Goal: Entertainment & Leisure: Consume media (video, audio)

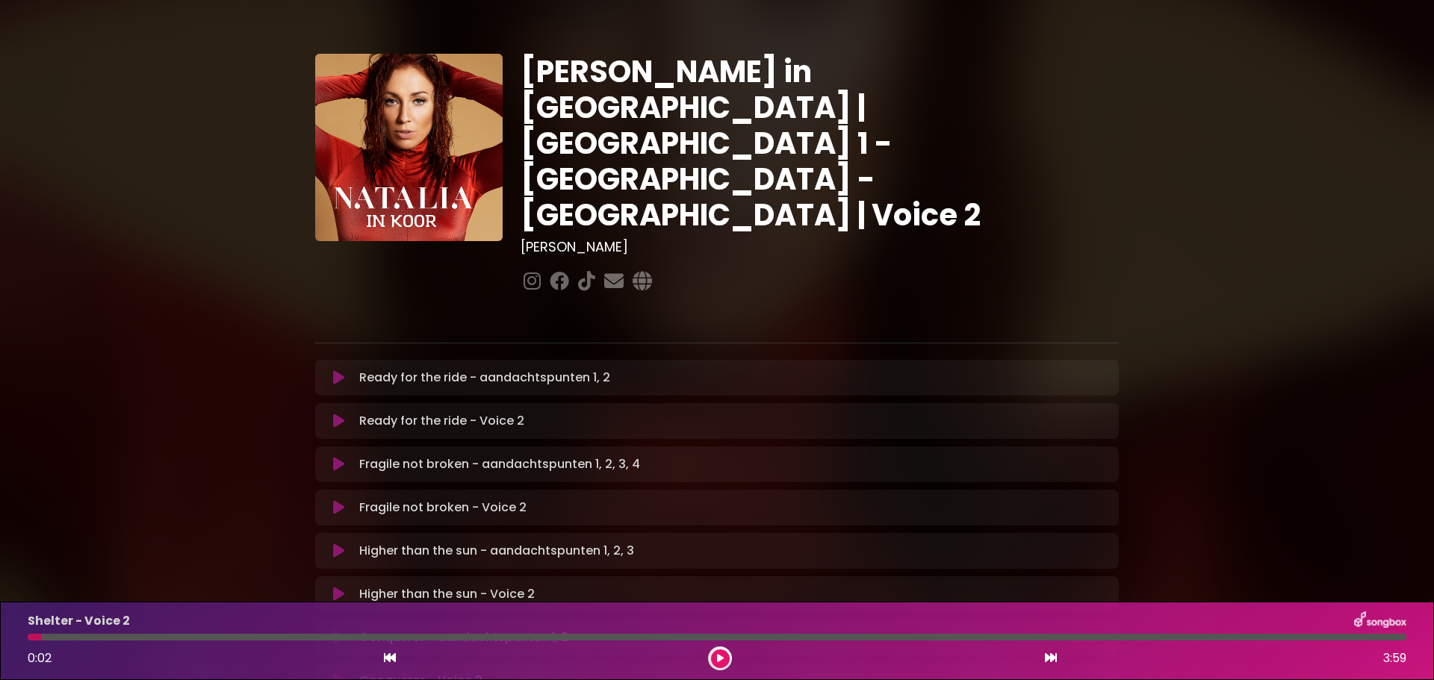
scroll to position [672, 0]
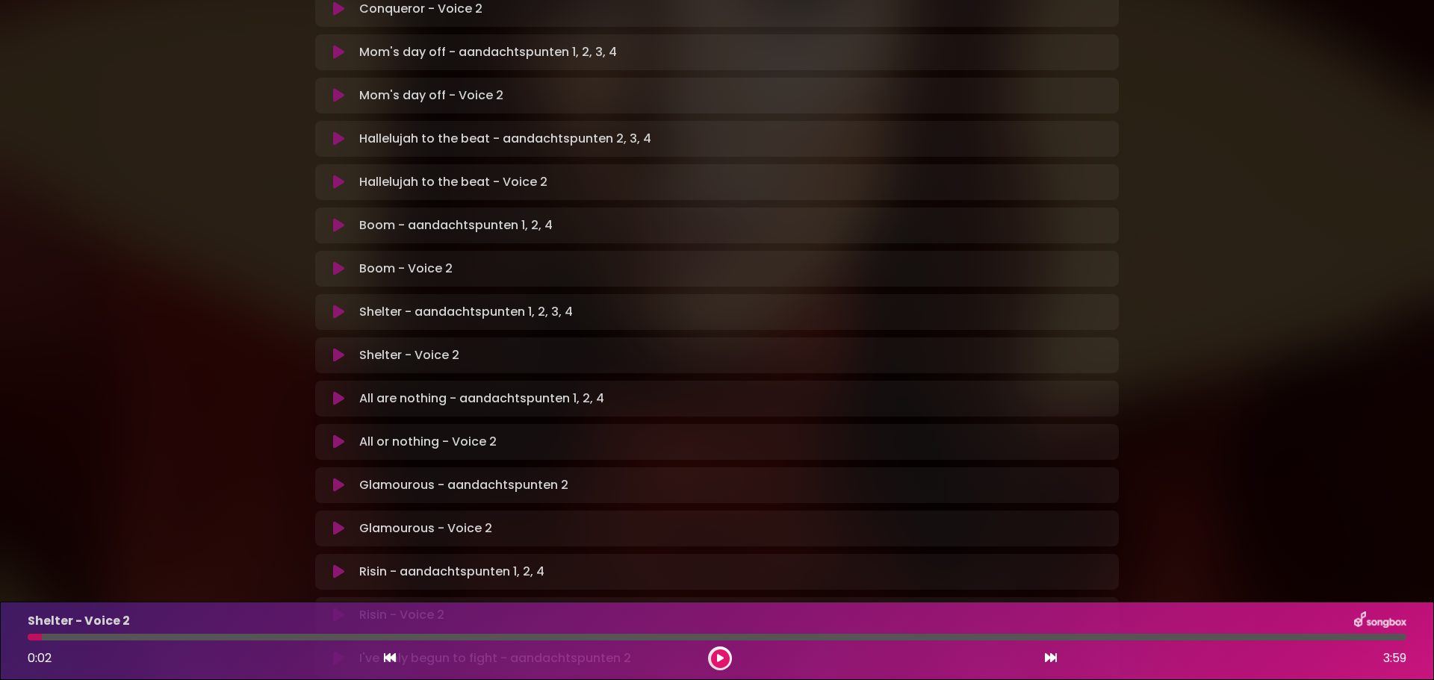
click at [432, 476] on p "Glamourous - aandachtspunten 2 Loading Track..." at bounding box center [463, 485] width 209 height 18
click at [340, 478] on icon at bounding box center [338, 485] width 11 height 15
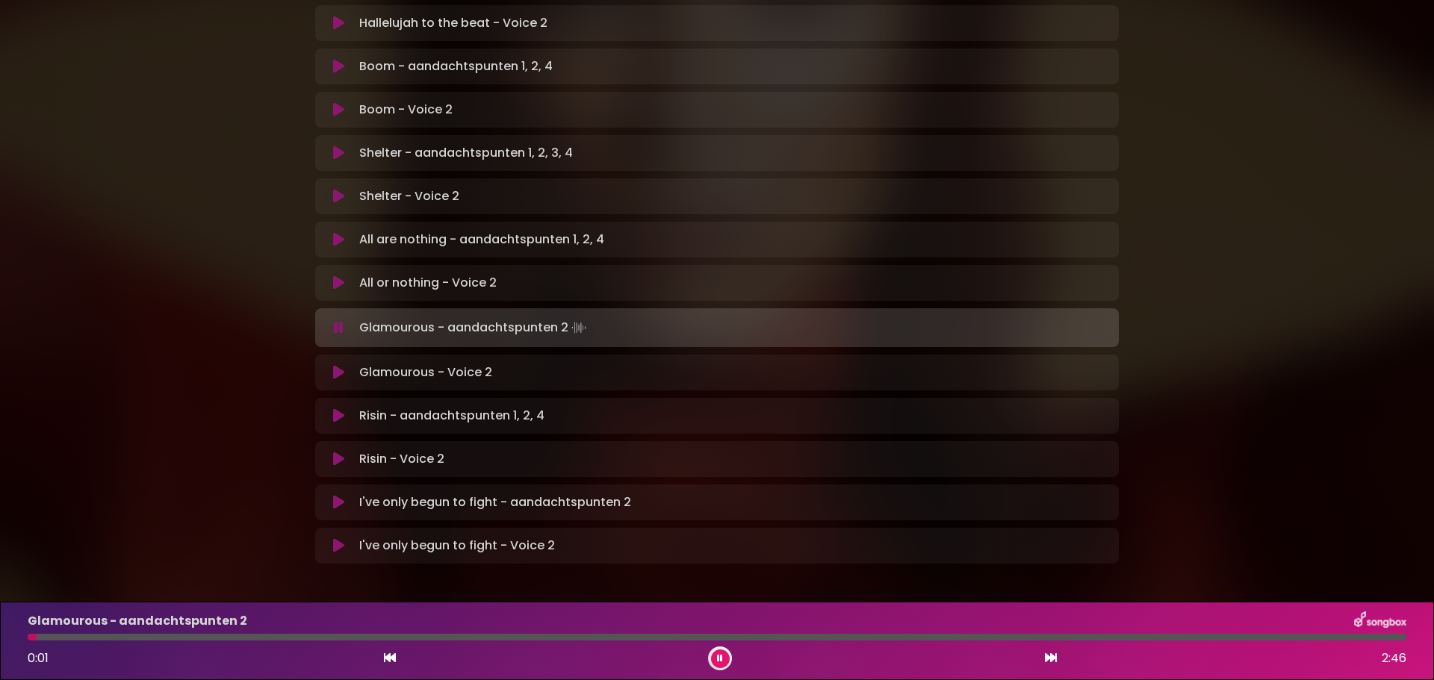
scroll to position [833, 0]
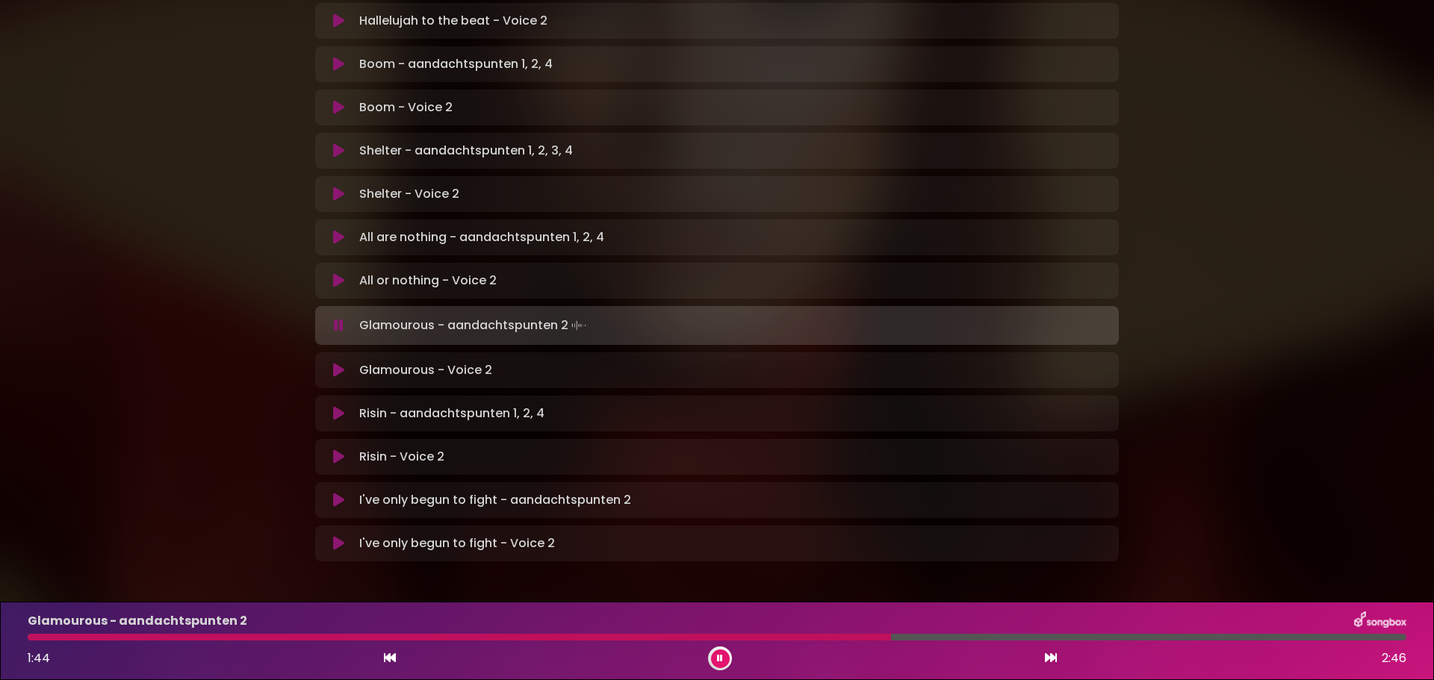
click at [343, 363] on icon at bounding box center [338, 370] width 11 height 15
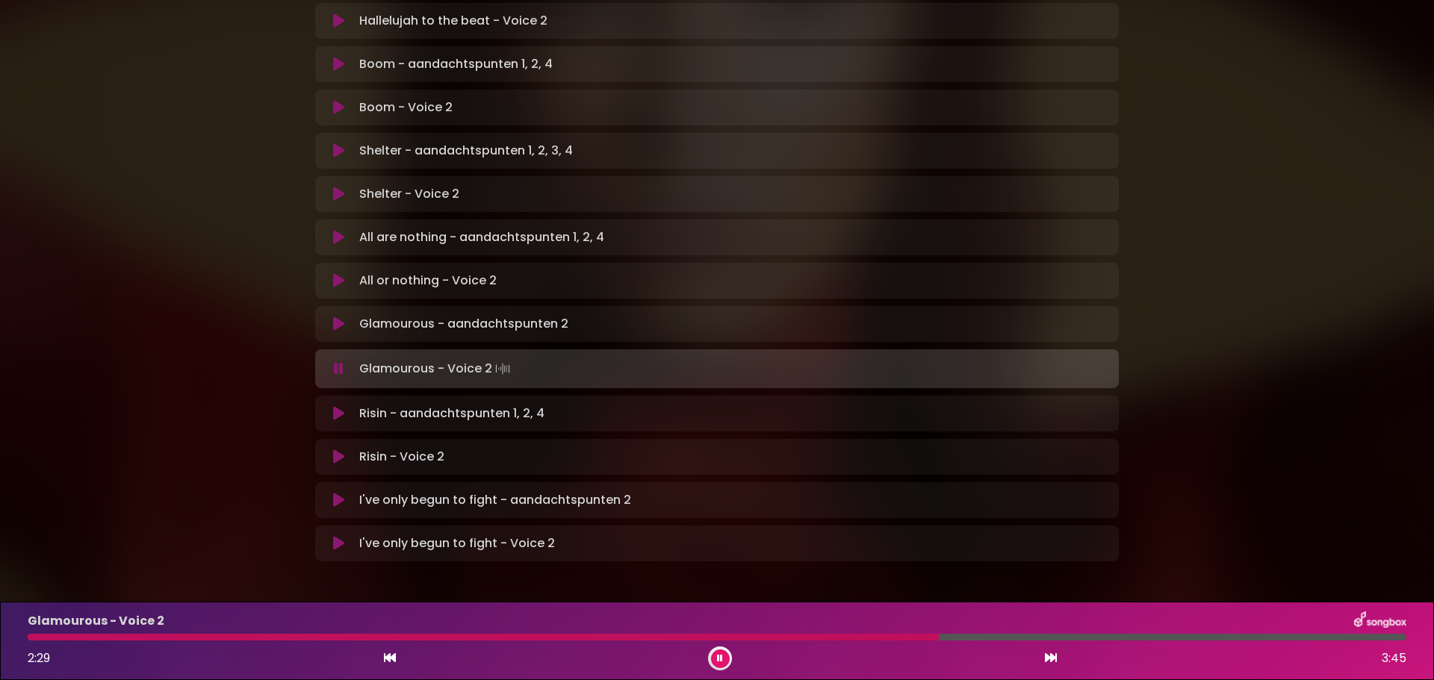
click at [1025, 639] on div at bounding box center [717, 637] width 1379 height 7
click at [1061, 636] on div at bounding box center [717, 637] width 1379 height 7
click at [714, 656] on button at bounding box center [720, 659] width 19 height 19
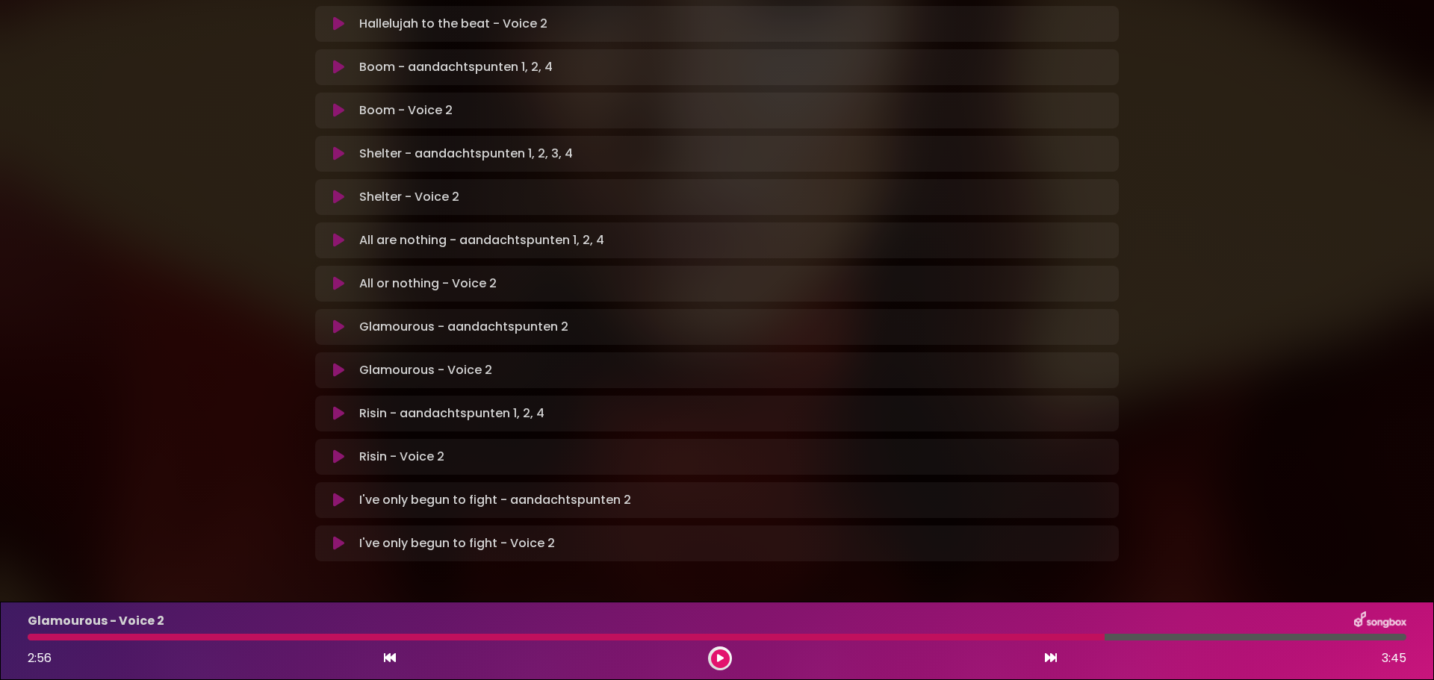
click at [727, 655] on button at bounding box center [720, 659] width 19 height 19
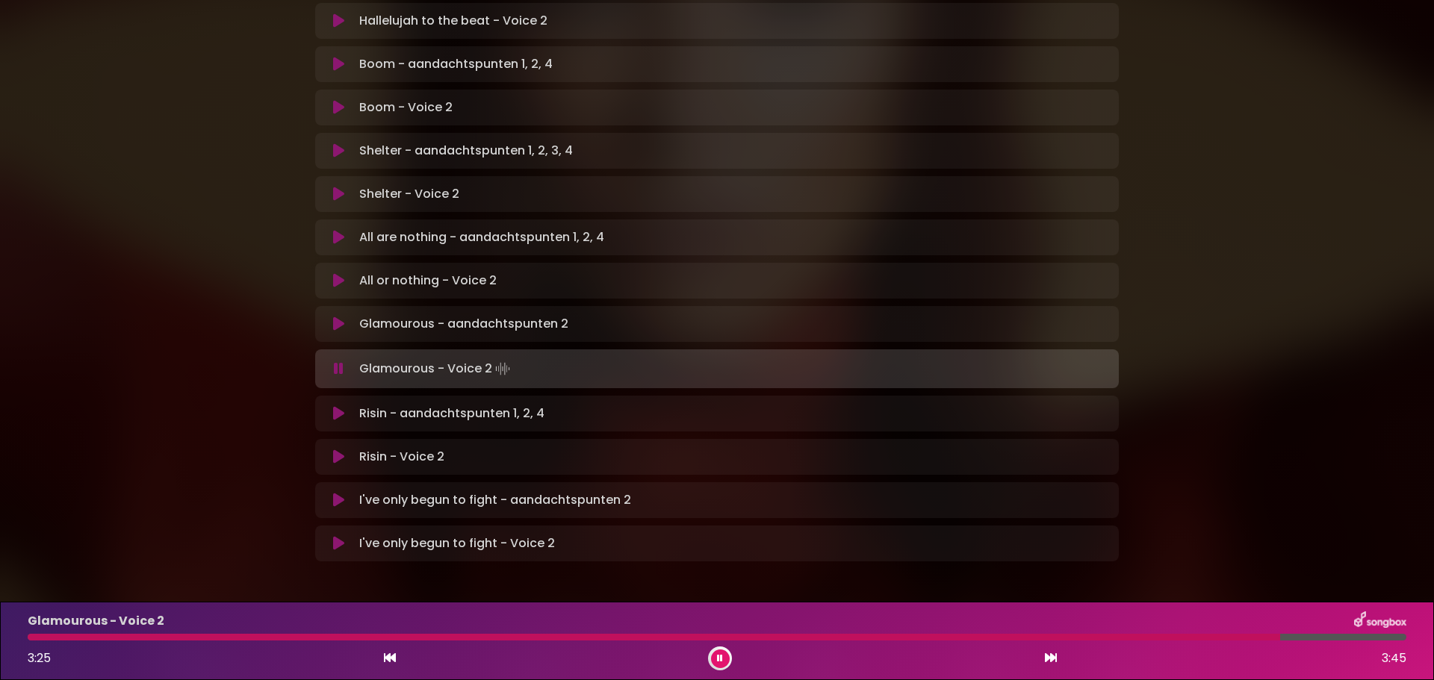
click at [727, 655] on button at bounding box center [720, 659] width 19 height 19
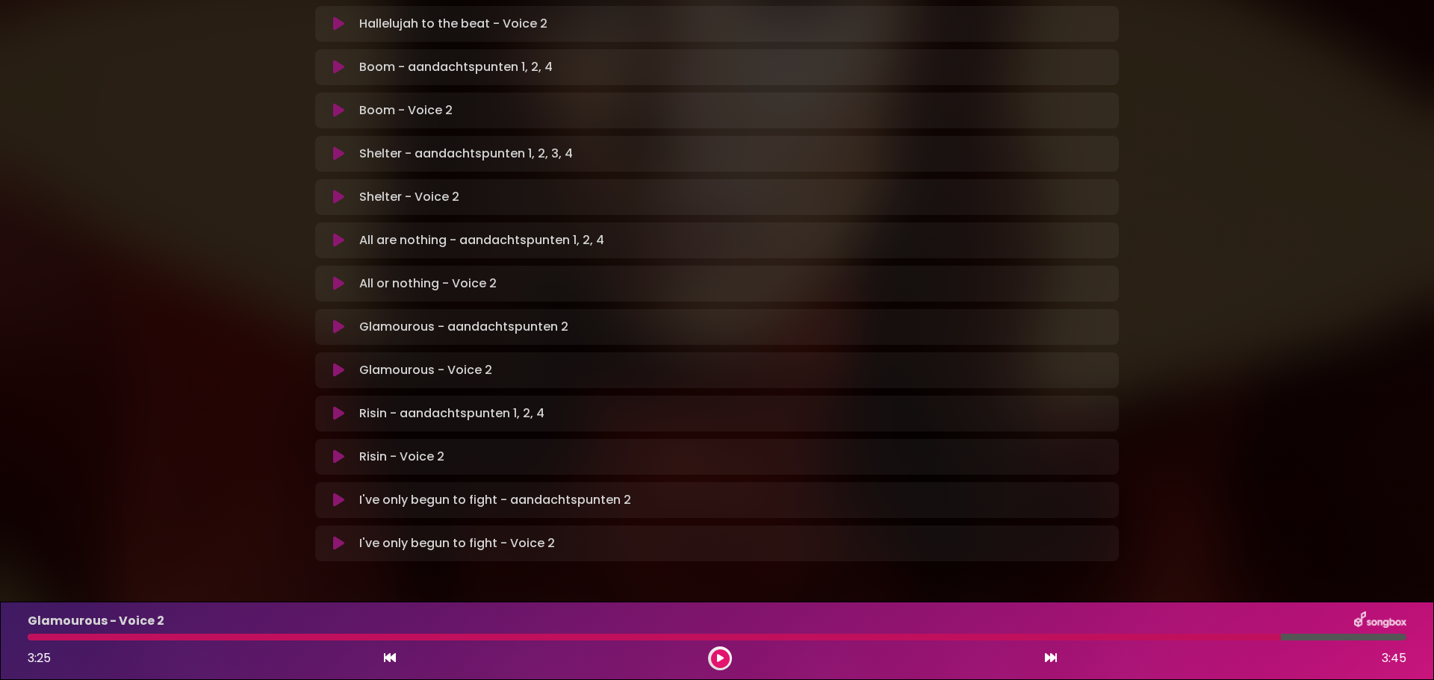
click at [1189, 638] on div at bounding box center [654, 637] width 1253 height 7
drag, startPoint x: 711, startPoint y: 657, endPoint x: 785, endPoint y: 658, distance: 73.9
click at [711, 656] on button at bounding box center [720, 659] width 19 height 19
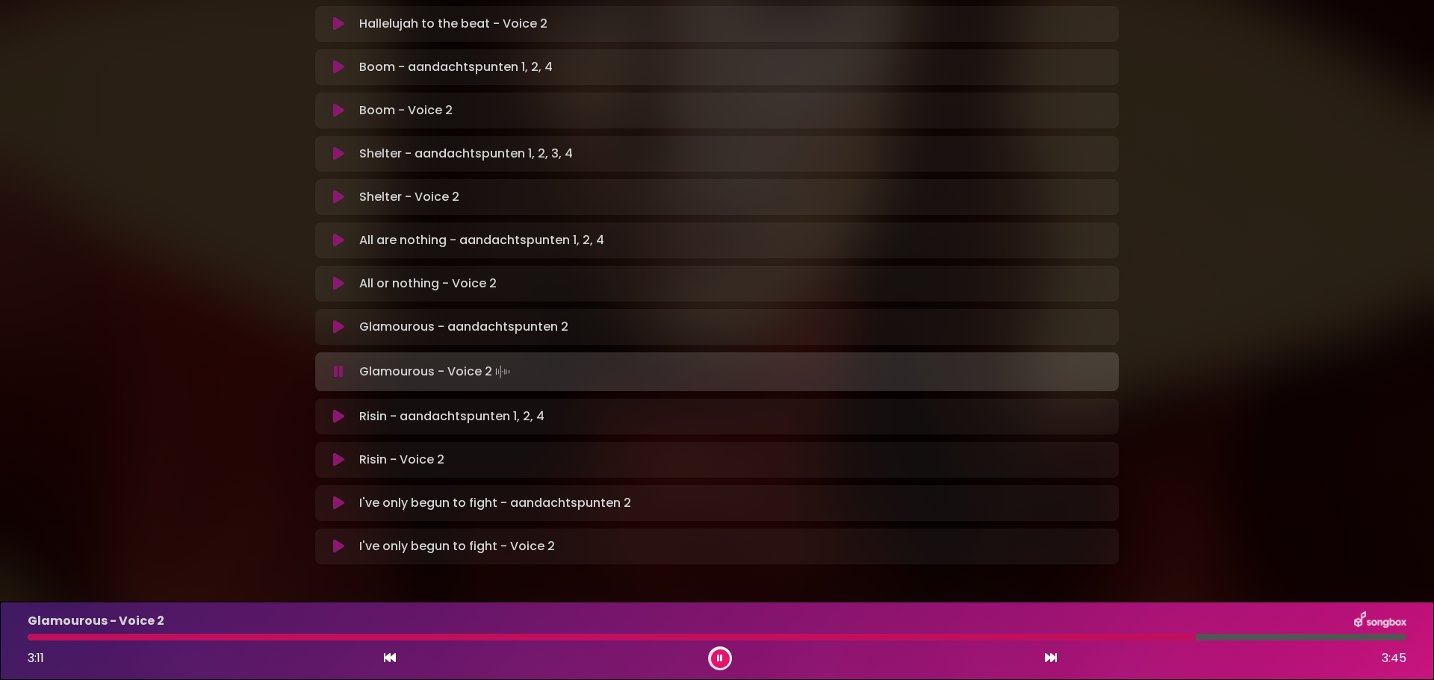
click at [1051, 636] on div at bounding box center [612, 637] width 1168 height 7
click at [702, 656] on div "3:26 3:45" at bounding box center [717, 659] width 1397 height 24
click at [709, 661] on div at bounding box center [720, 659] width 24 height 24
click at [723, 656] on button at bounding box center [720, 659] width 19 height 19
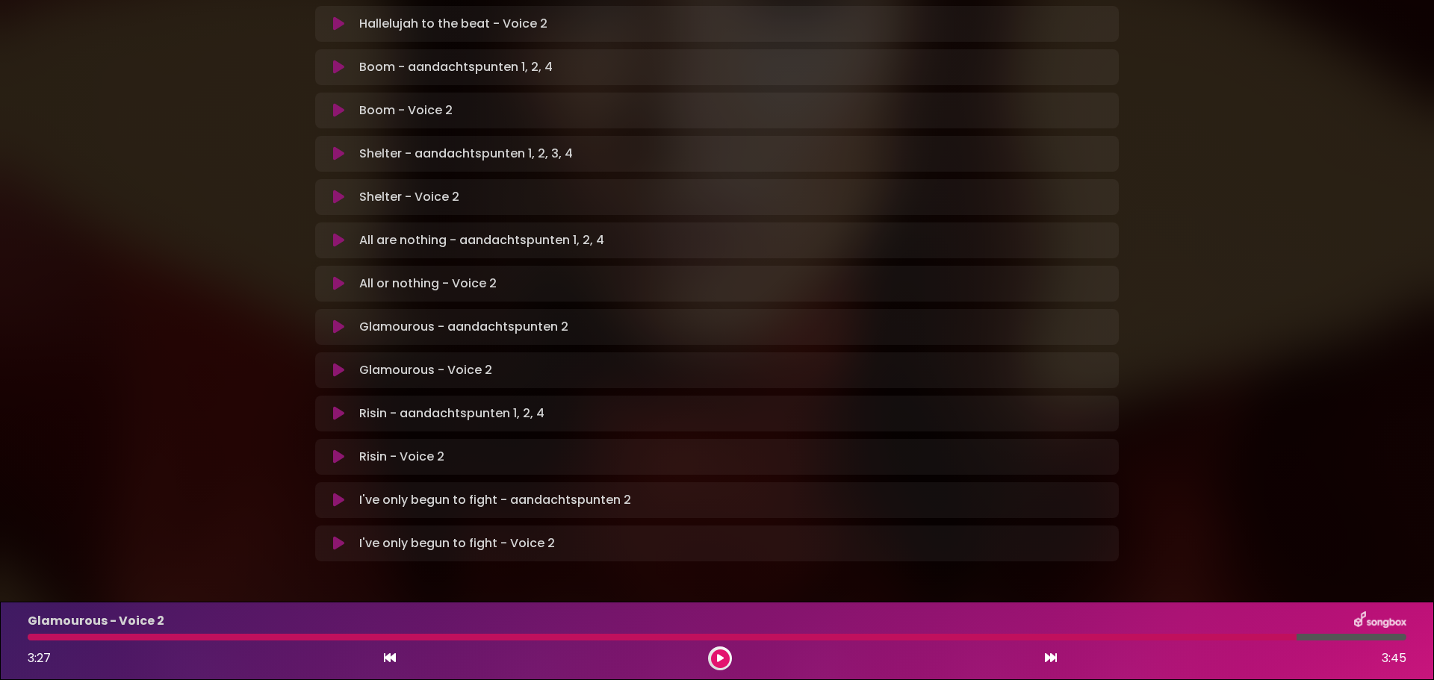
click at [1116, 637] on div at bounding box center [662, 637] width 1269 height 7
click at [1153, 639] on div at bounding box center [662, 637] width 1269 height 7
drag, startPoint x: 727, startPoint y: 655, endPoint x: 738, endPoint y: 656, distance: 10.5
click at [726, 656] on button at bounding box center [720, 659] width 19 height 19
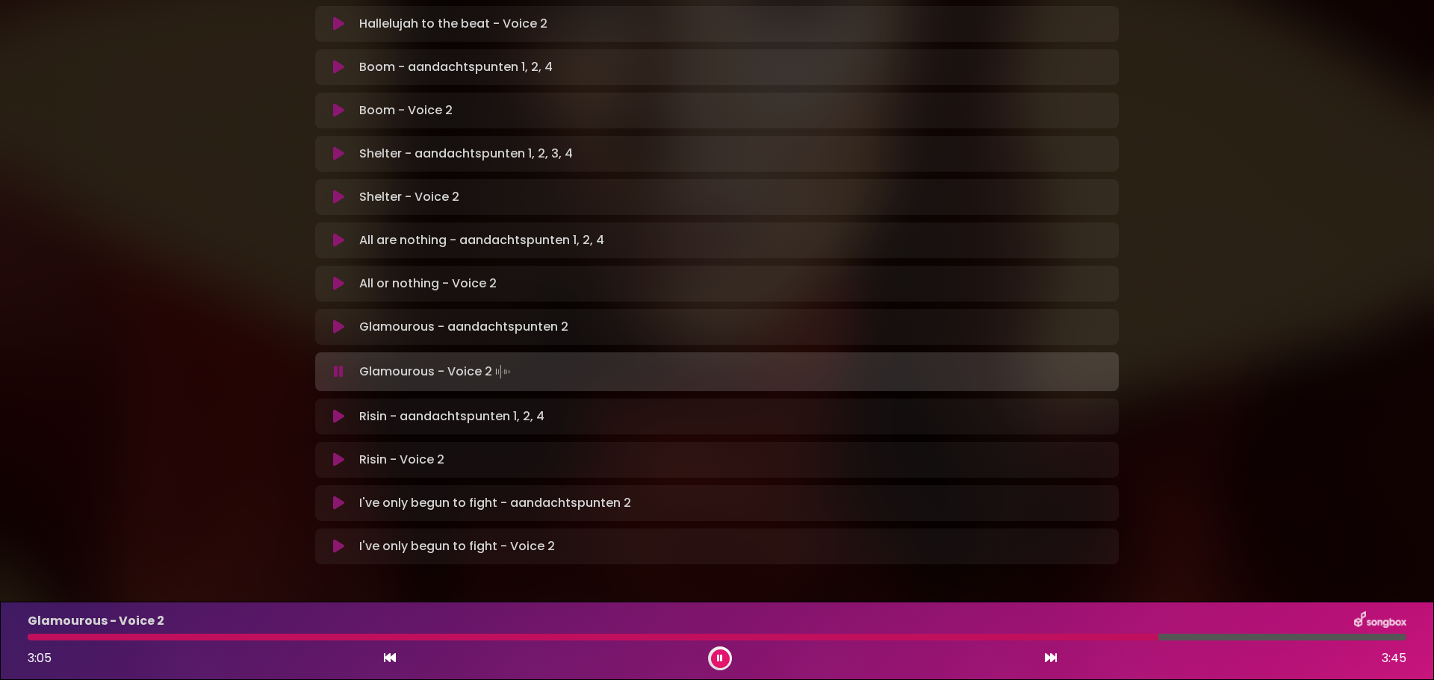
click at [1114, 636] on div at bounding box center [593, 637] width 1131 height 7
click at [1155, 636] on div at bounding box center [717, 637] width 1379 height 7
click at [729, 658] on button at bounding box center [720, 659] width 19 height 19
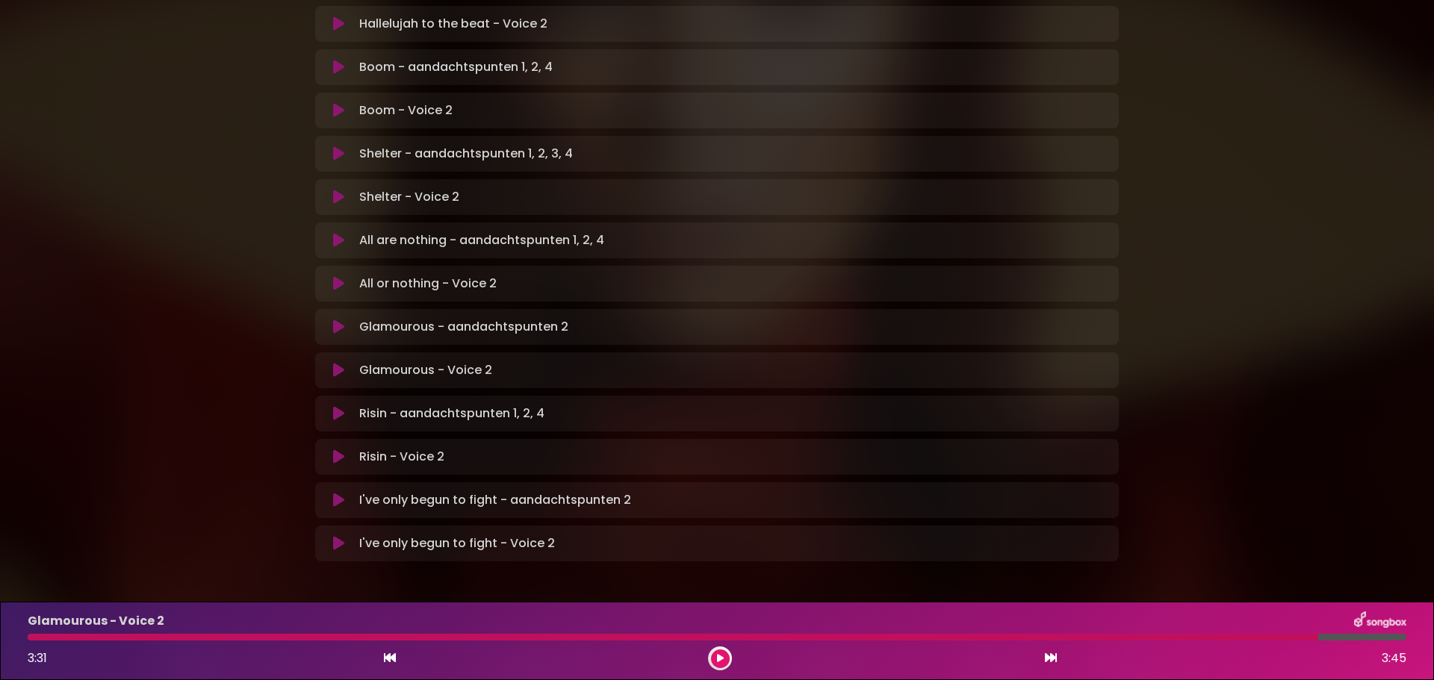
click at [338, 450] on icon at bounding box center [338, 457] width 11 height 15
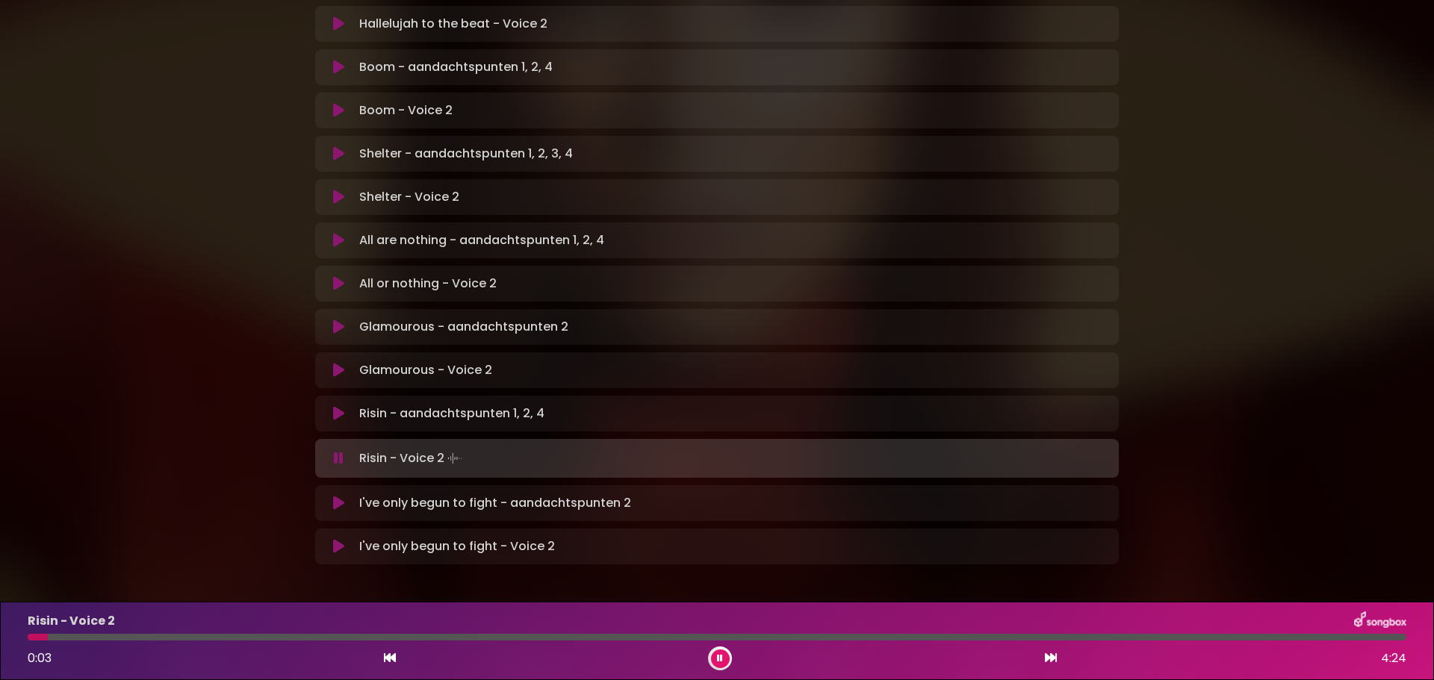
click at [337, 451] on icon at bounding box center [339, 458] width 10 height 15
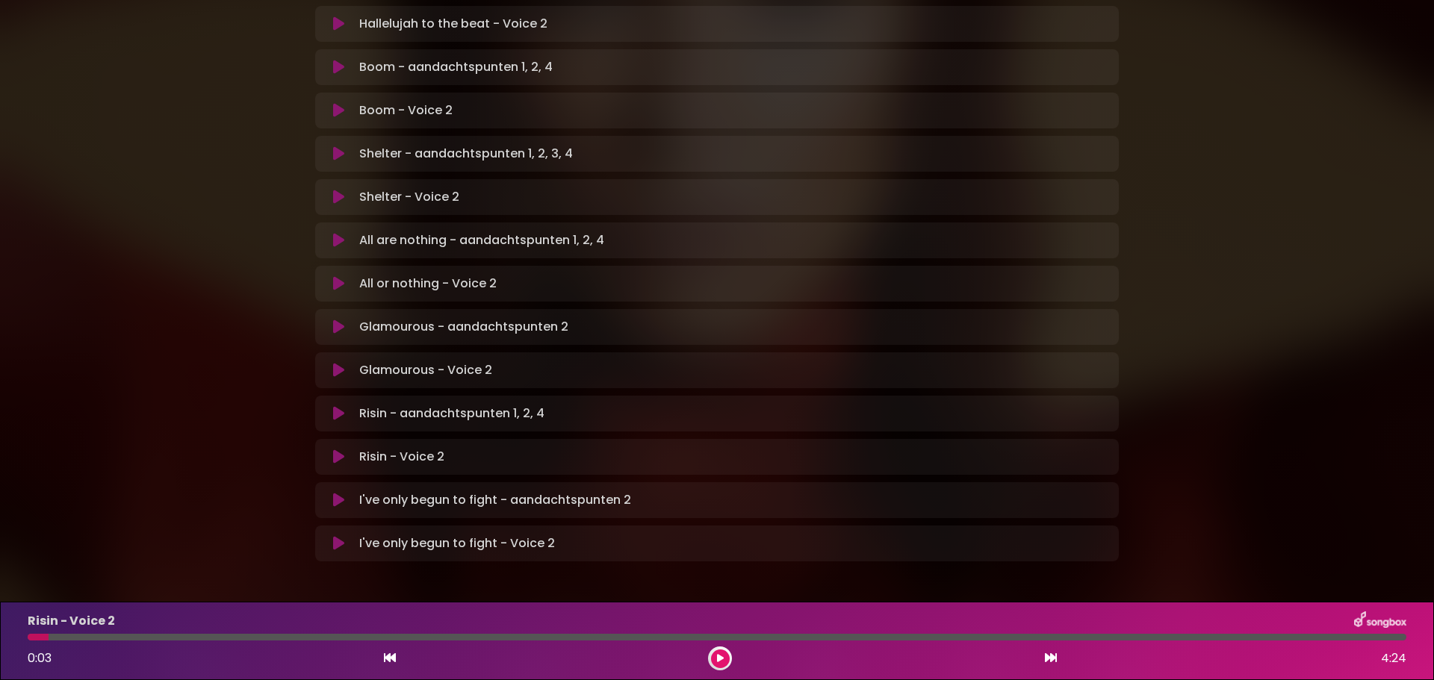
click at [335, 406] on icon at bounding box center [338, 413] width 11 height 15
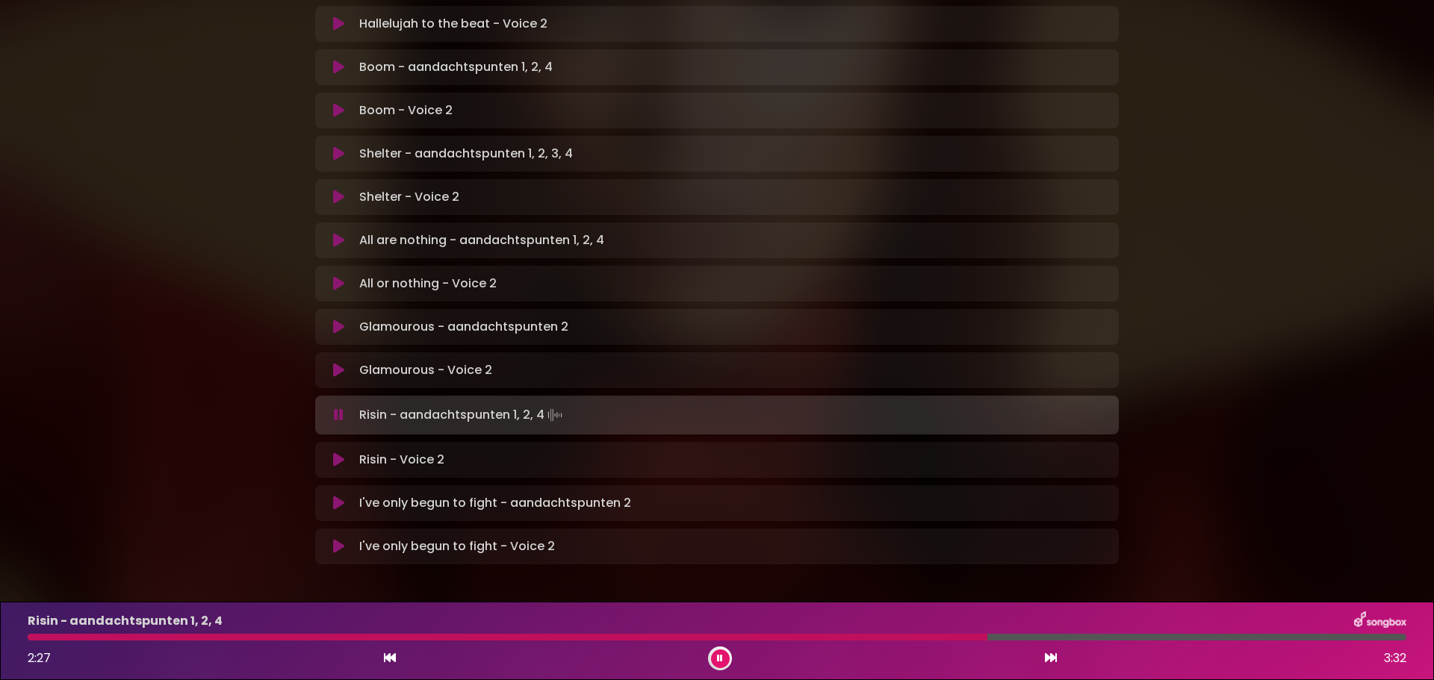
click at [1084, 635] on div at bounding box center [717, 637] width 1379 height 7
click at [1158, 635] on div at bounding box center [717, 637] width 1379 height 7
click at [1242, 635] on div at bounding box center [717, 637] width 1379 height 7
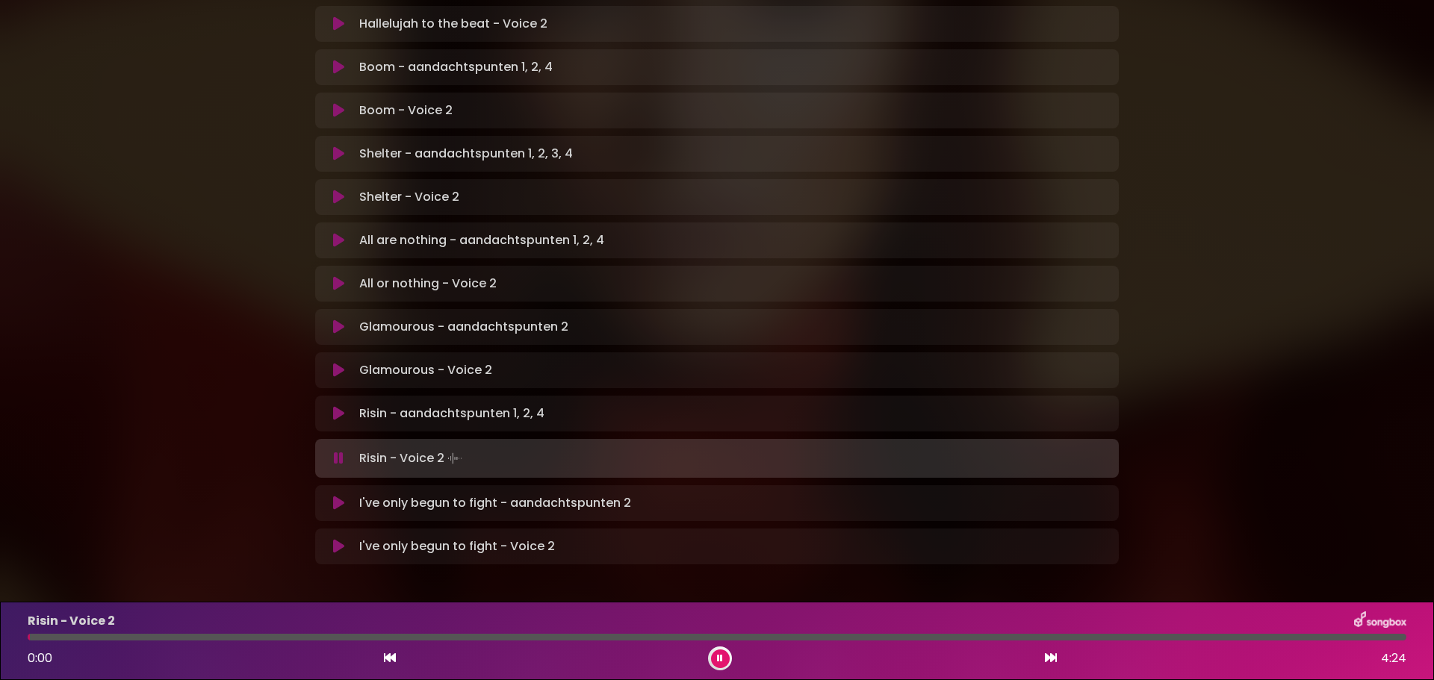
drag, startPoint x: 339, startPoint y: 400, endPoint x: 346, endPoint y: 404, distance: 7.7
click at [340, 451] on icon at bounding box center [339, 458] width 10 height 15
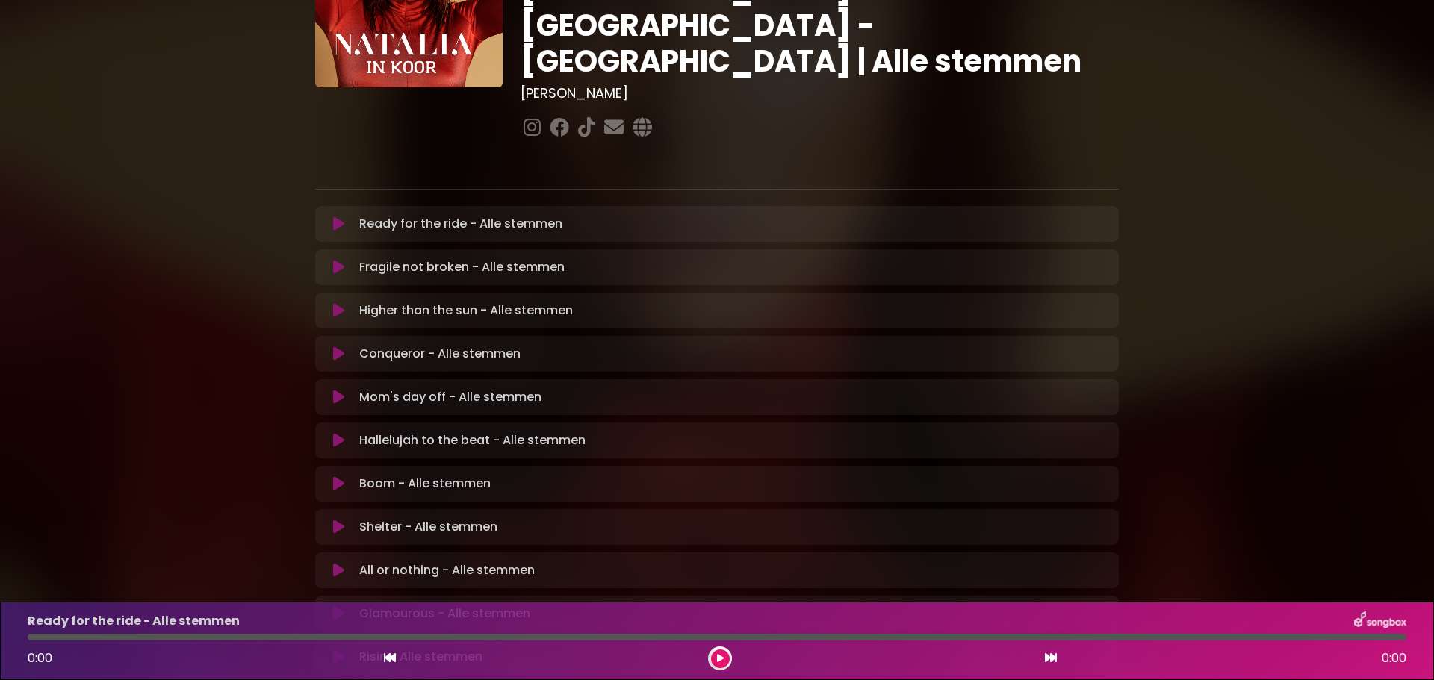
scroll to position [311, 0]
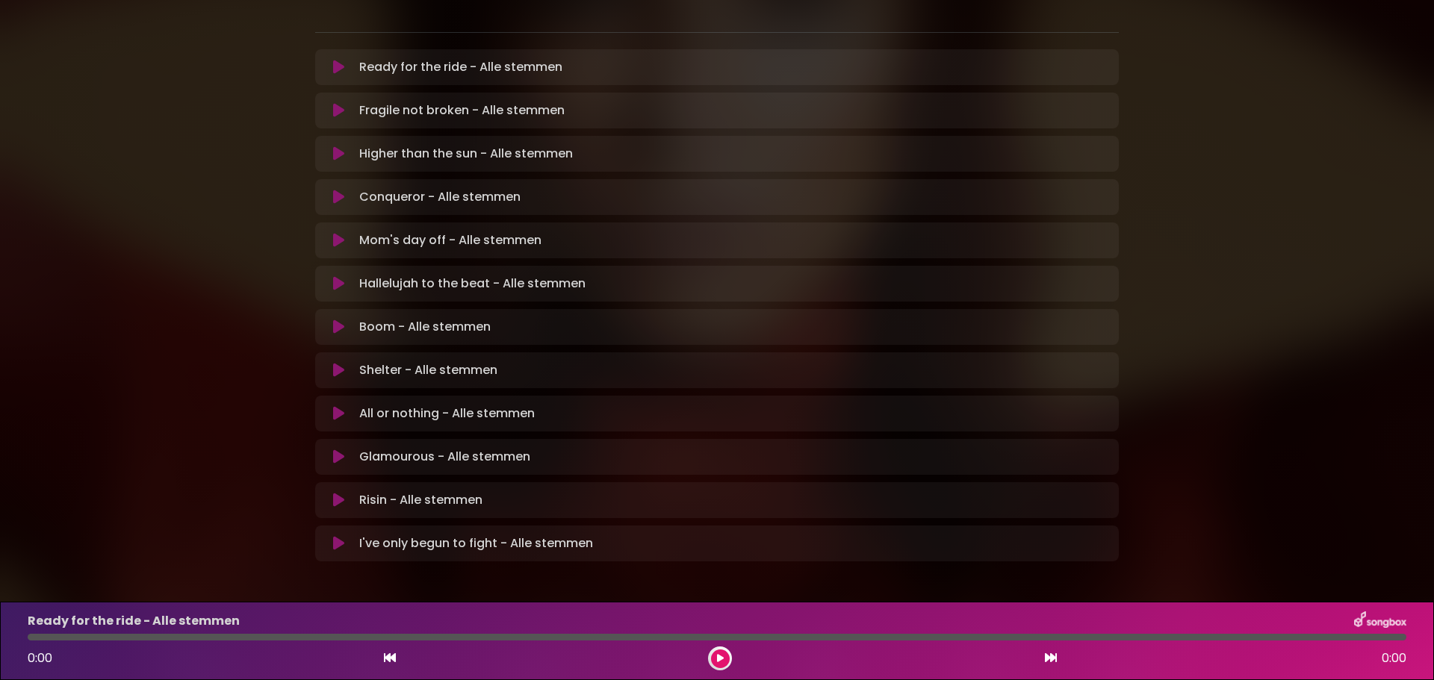
click at [341, 493] on icon at bounding box center [338, 500] width 11 height 15
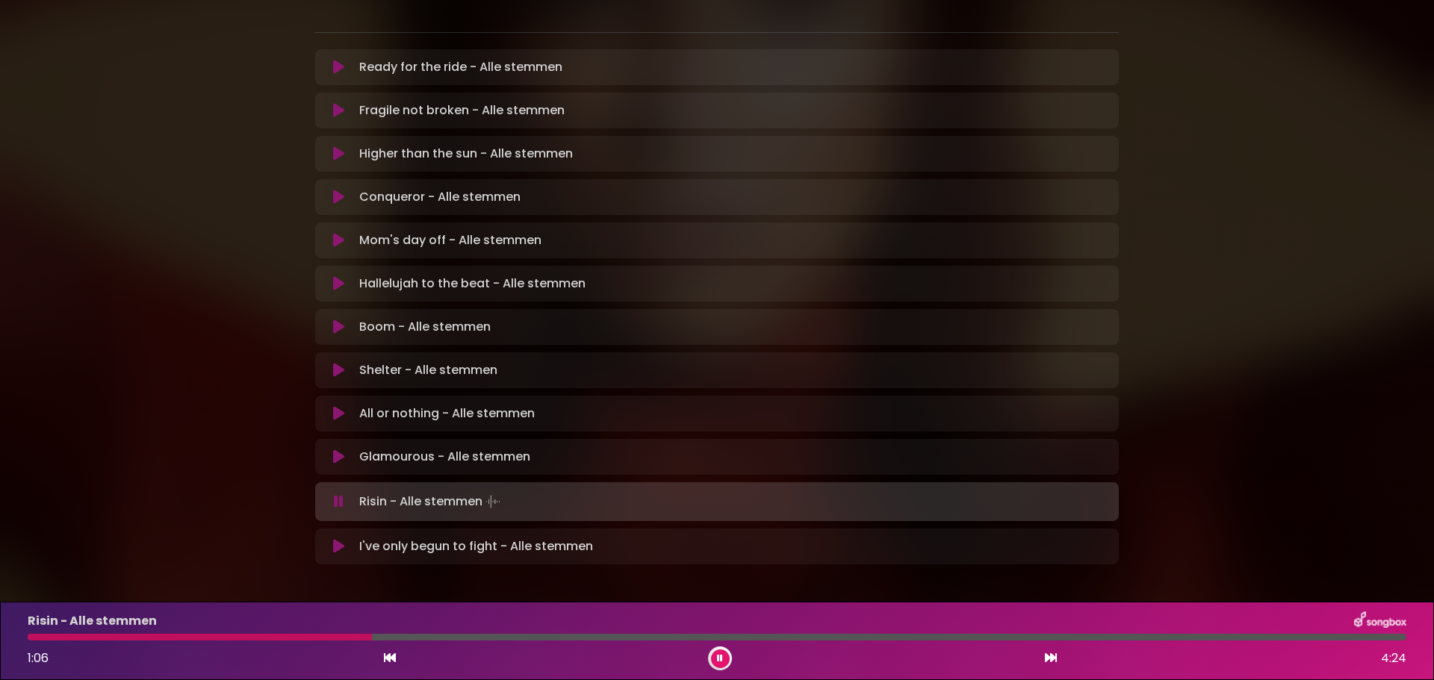
click at [718, 656] on icon at bounding box center [720, 658] width 6 height 9
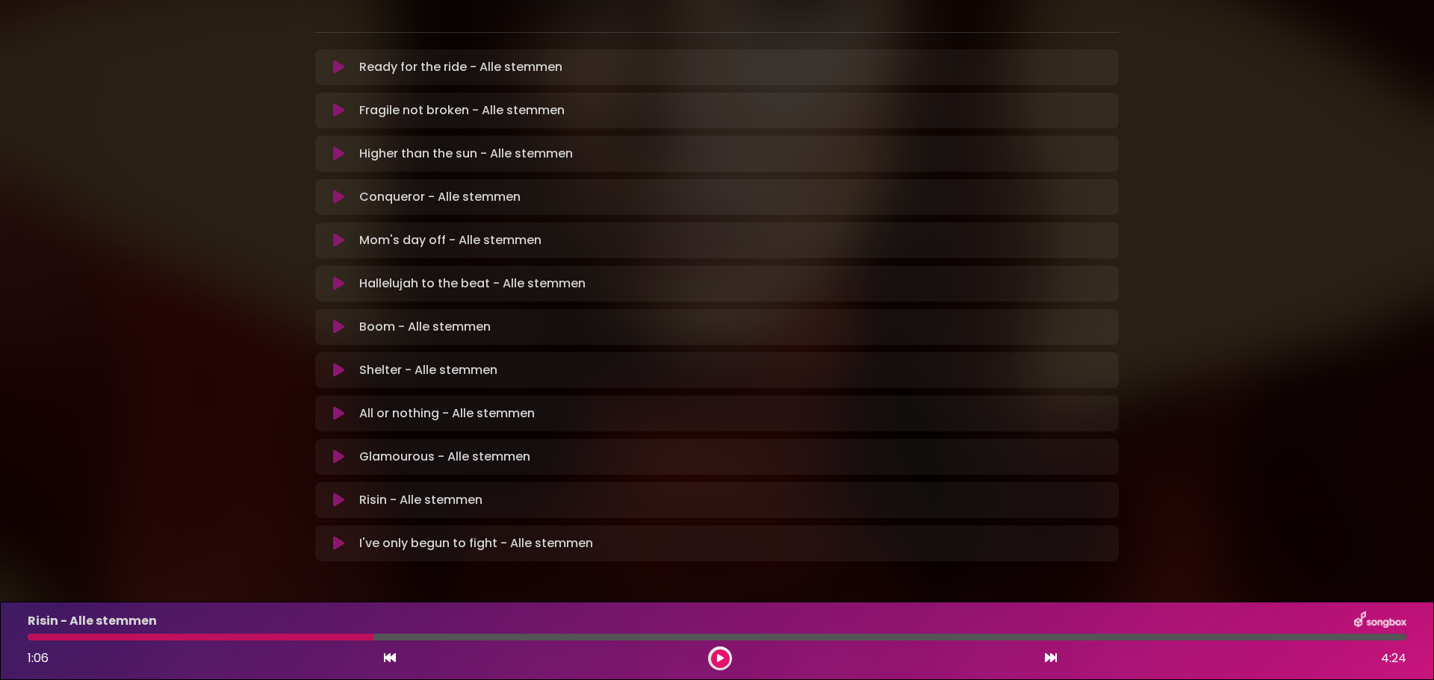
click at [721, 664] on button at bounding box center [720, 659] width 19 height 19
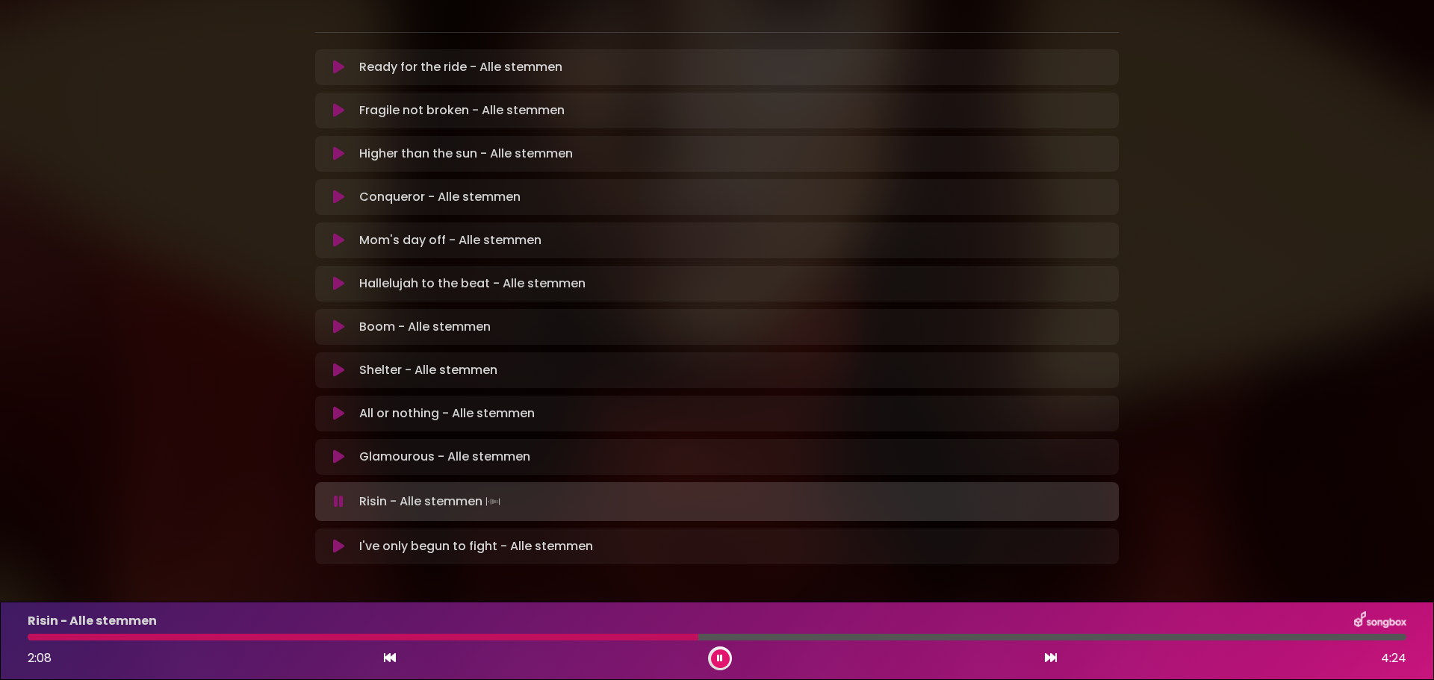
click at [669, 639] on div at bounding box center [363, 637] width 671 height 7
click at [719, 657] on icon at bounding box center [720, 658] width 6 height 9
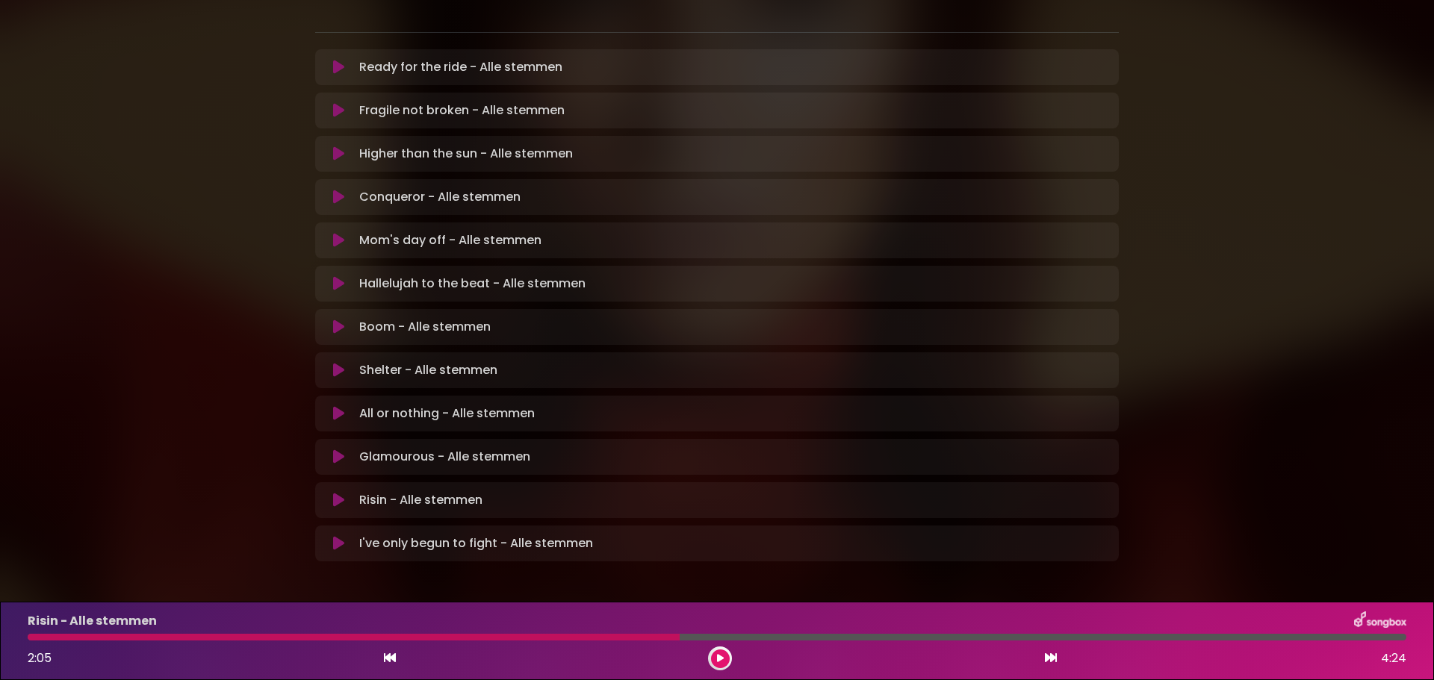
click at [672, 641] on div "Risin - Alle stemmen 2:05 4:24" at bounding box center [717, 641] width 1397 height 59
click at [674, 637] on div at bounding box center [354, 637] width 652 height 7
click at [671, 639] on div at bounding box center [354, 637] width 652 height 7
click at [664, 640] on div at bounding box center [354, 637] width 652 height 7
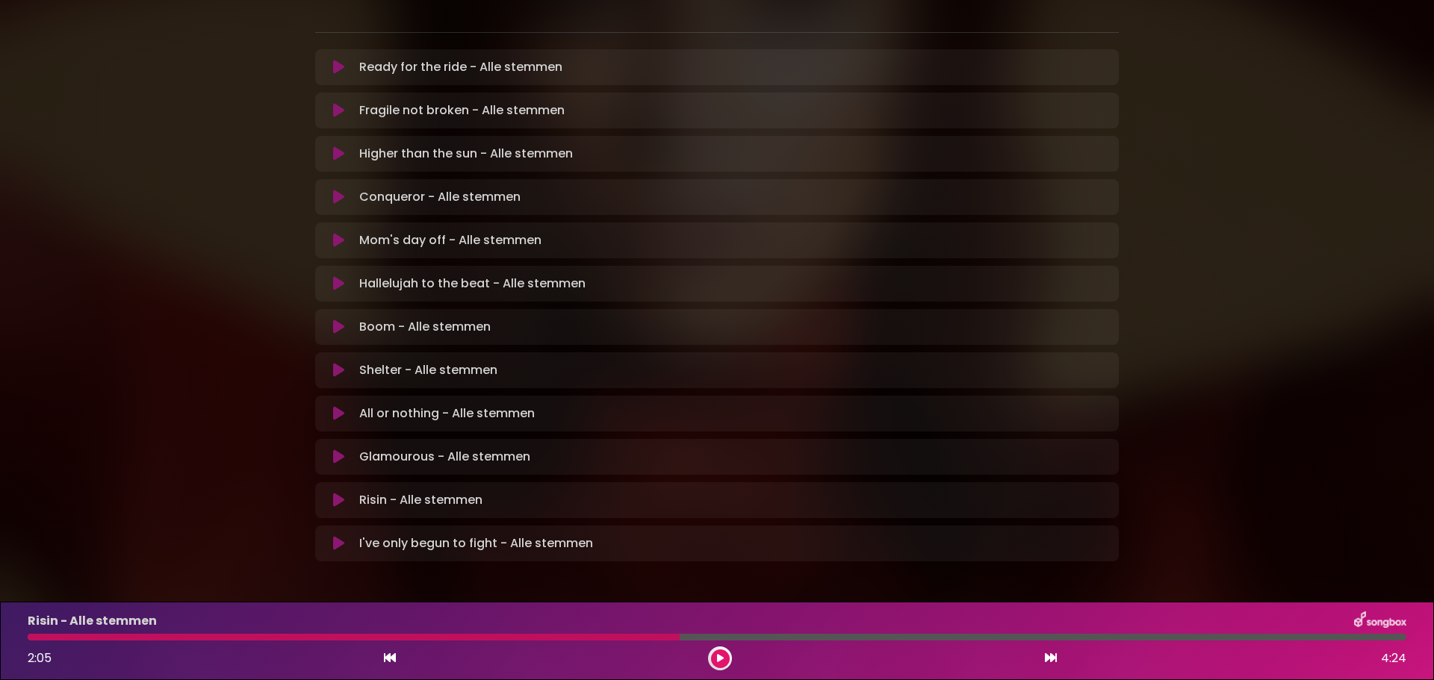
click at [673, 638] on div at bounding box center [354, 637] width 652 height 7
click at [663, 639] on div at bounding box center [354, 637] width 652 height 7
click at [719, 654] on icon at bounding box center [720, 658] width 7 height 9
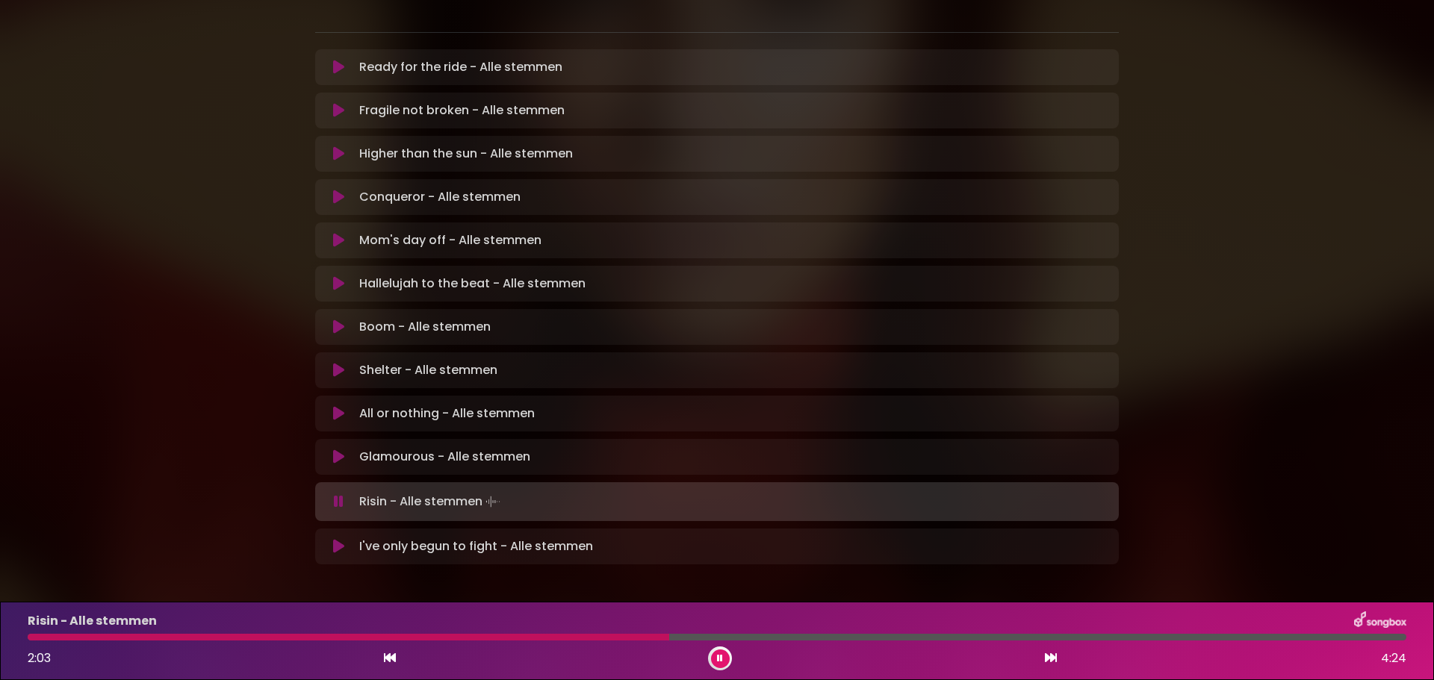
click at [714, 655] on button at bounding box center [720, 659] width 19 height 19
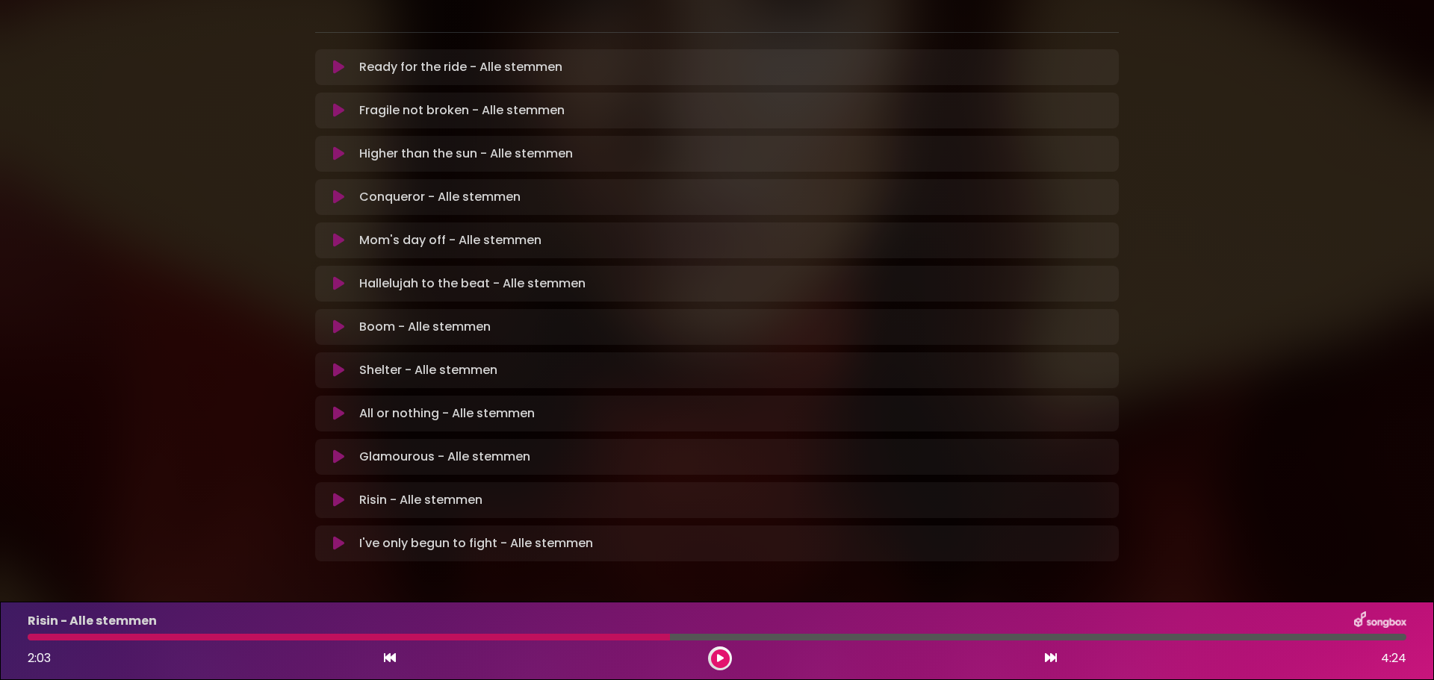
click at [722, 659] on icon at bounding box center [720, 658] width 7 height 9
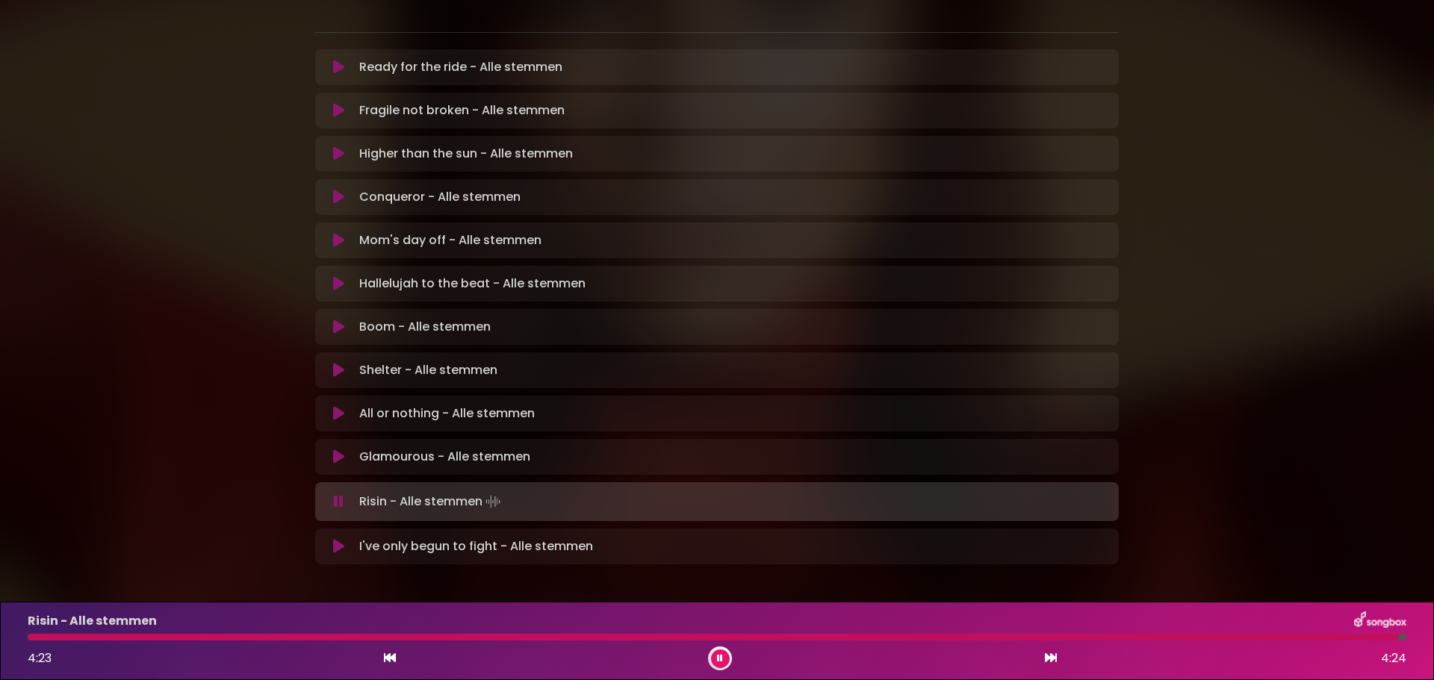
click at [1365, 633] on div "Risin - Alle stemmen 4:23 4:24" at bounding box center [717, 641] width 1397 height 59
click at [1367, 640] on div at bounding box center [715, 637] width 1375 height 7
click at [1327, 637] on div at bounding box center [704, 637] width 1353 height 7
click at [721, 659] on icon at bounding box center [720, 658] width 6 height 9
